Goal: Transaction & Acquisition: Purchase product/service

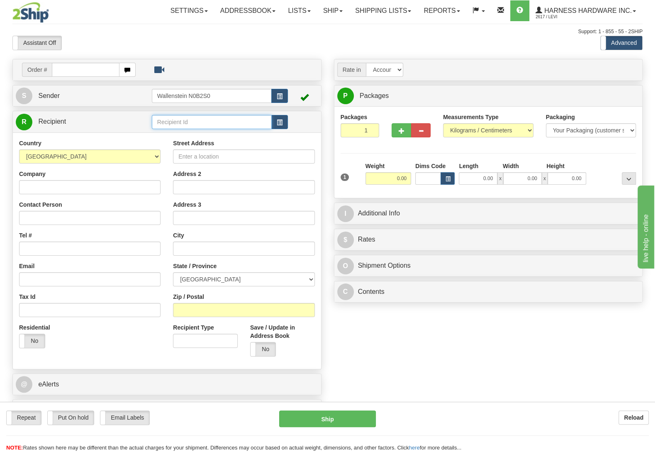
click at [195, 123] on input "text" at bounding box center [212, 122] width 120 height 14
type input "["
type input "patp"
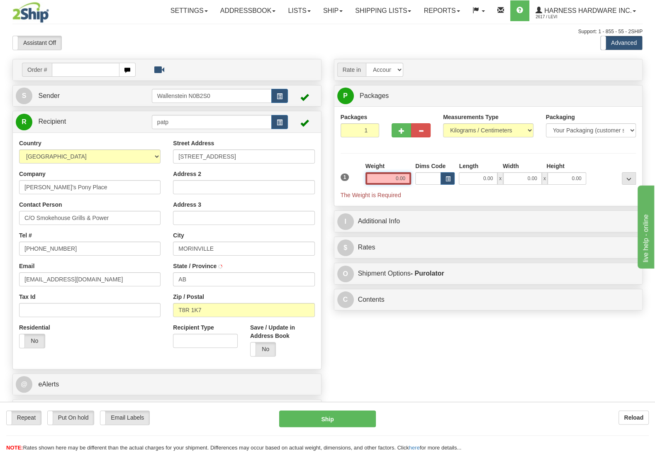
type input "202"
type input "0.50"
type input "202"
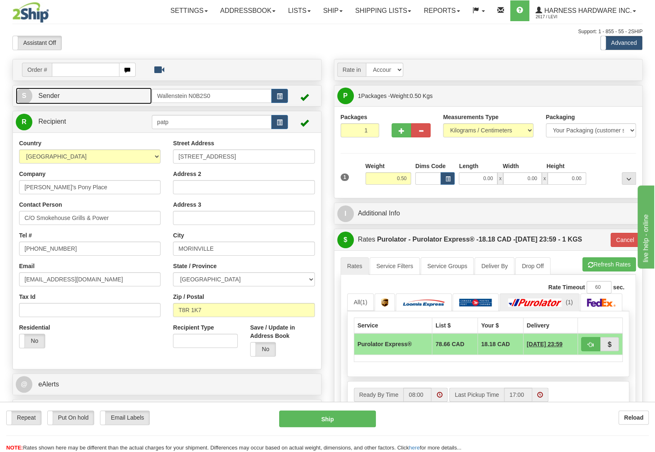
click at [124, 95] on link "S Sender" at bounding box center [84, 96] width 136 height 17
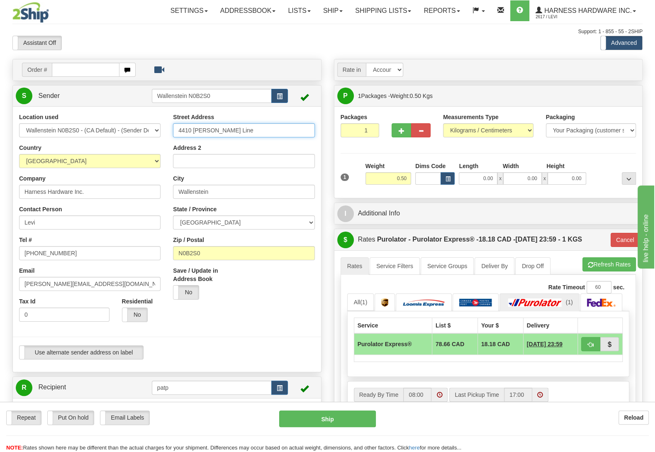
click at [245, 131] on input "4410 [PERSON_NAME] Line" at bounding box center [243, 130] width 141 height 14
type input "4410 [PERSON_NAME] Line."
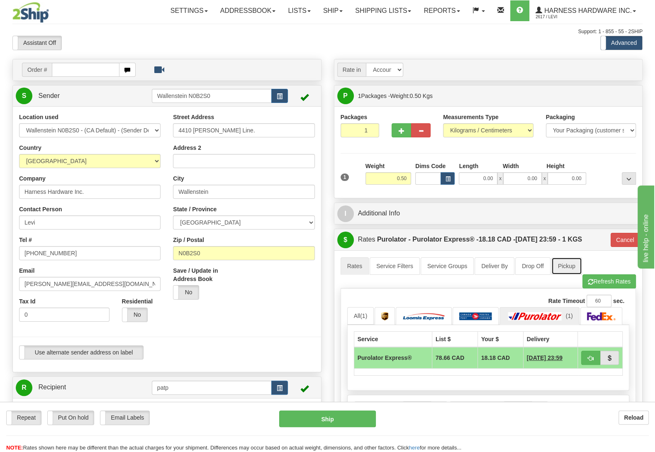
click at [560, 271] on link "Pickup" at bounding box center [566, 265] width 31 height 17
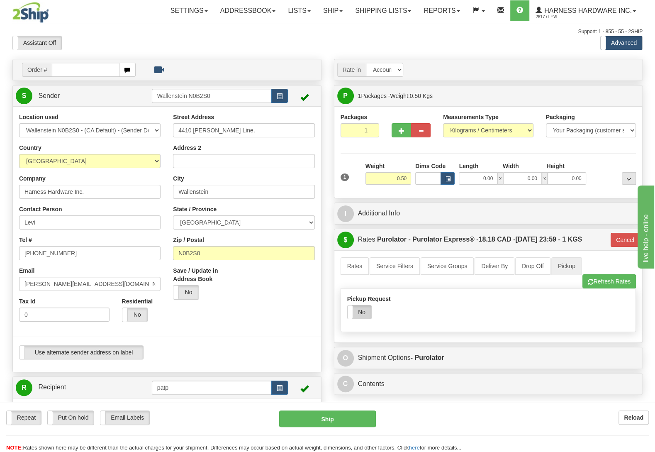
click at [362, 316] on label "No" at bounding box center [360, 311] width 24 height 13
click at [354, 265] on link "Rates" at bounding box center [355, 265] width 29 height 17
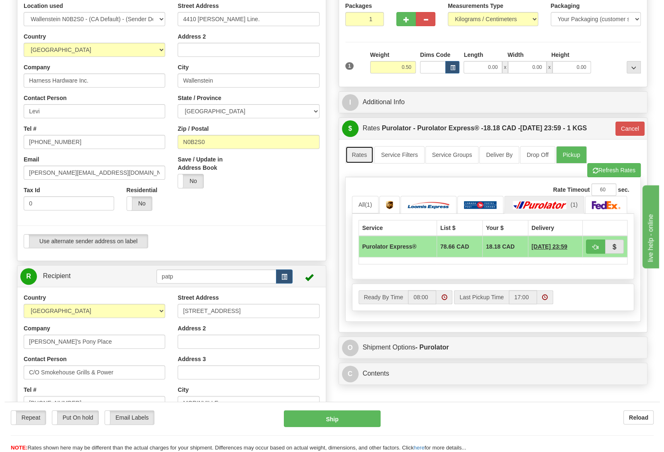
scroll to position [131, 0]
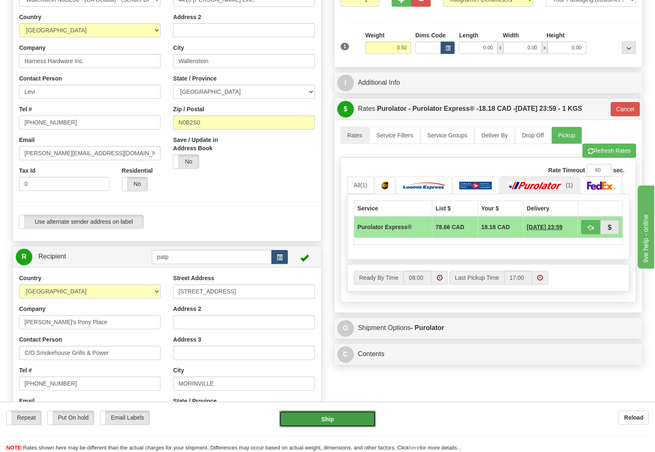
click at [337, 419] on button "Ship" at bounding box center [327, 418] width 97 height 17
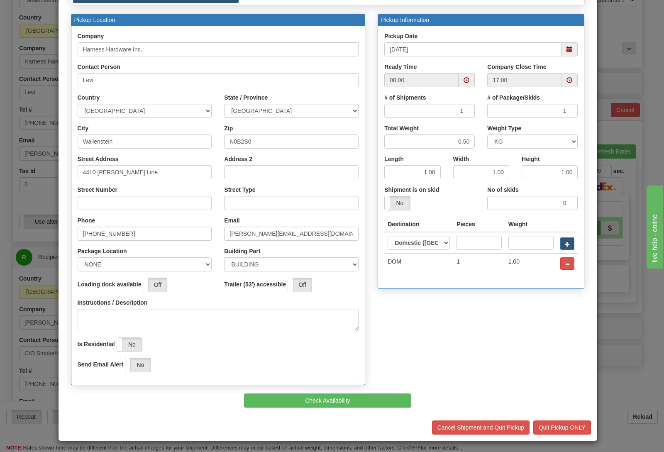
scroll to position [71, 0]
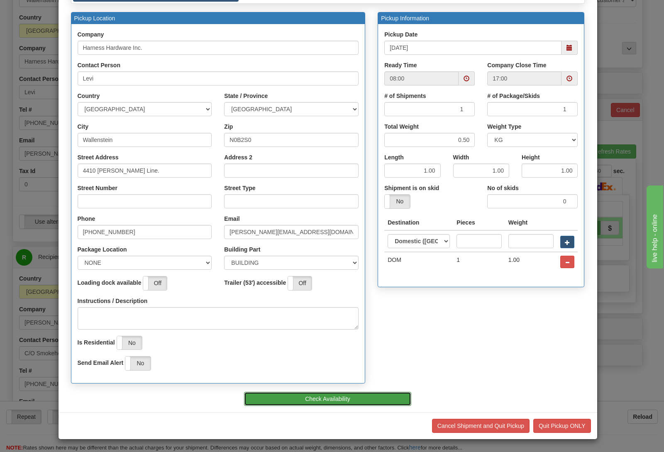
click at [330, 394] on button "Check Availability" at bounding box center [327, 399] width 167 height 14
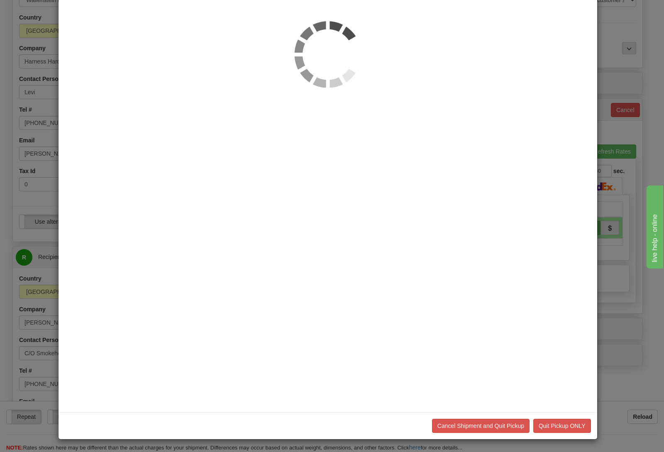
scroll to position [0, 0]
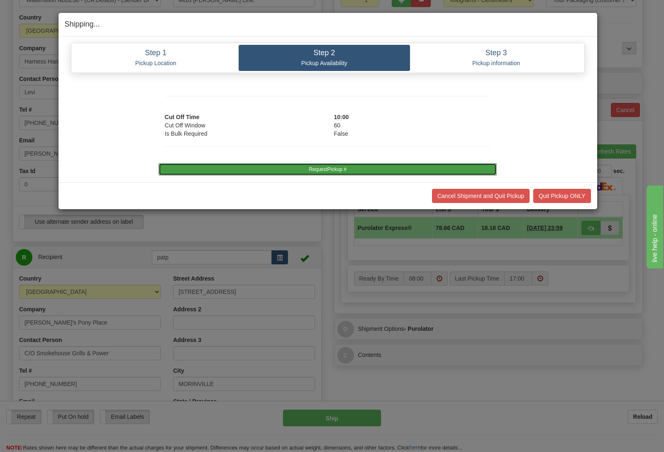
click at [326, 170] on button "RequestPickup #" at bounding box center [327, 169] width 338 height 12
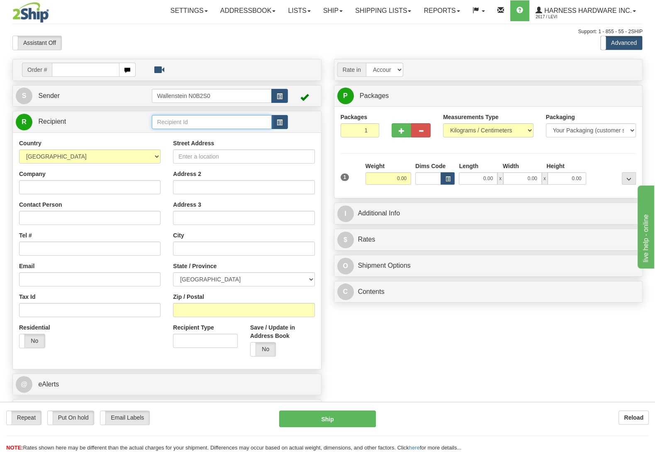
click at [185, 127] on input "text" at bounding box center [212, 122] width 120 height 14
type input "popb"
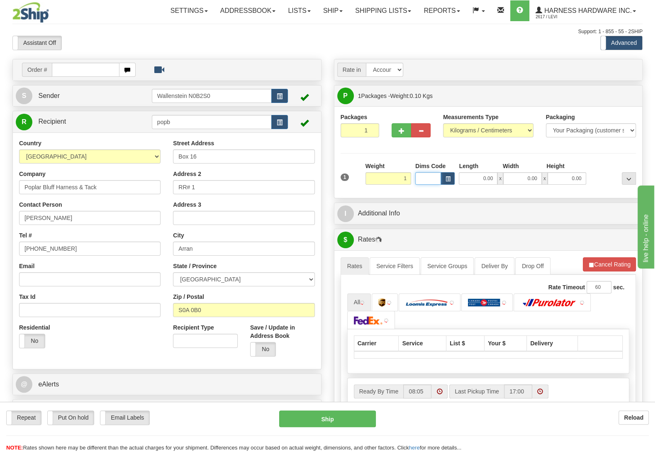
type input "1.00"
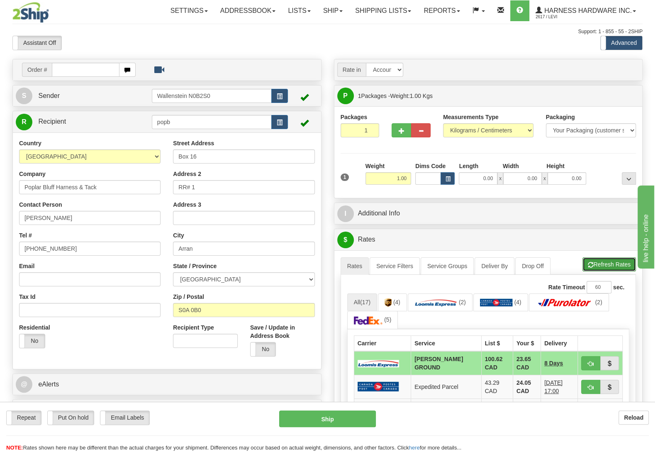
click at [622, 268] on button "Refresh Rates" at bounding box center [609, 264] width 54 height 14
